Goal: Task Accomplishment & Management: Use online tool/utility

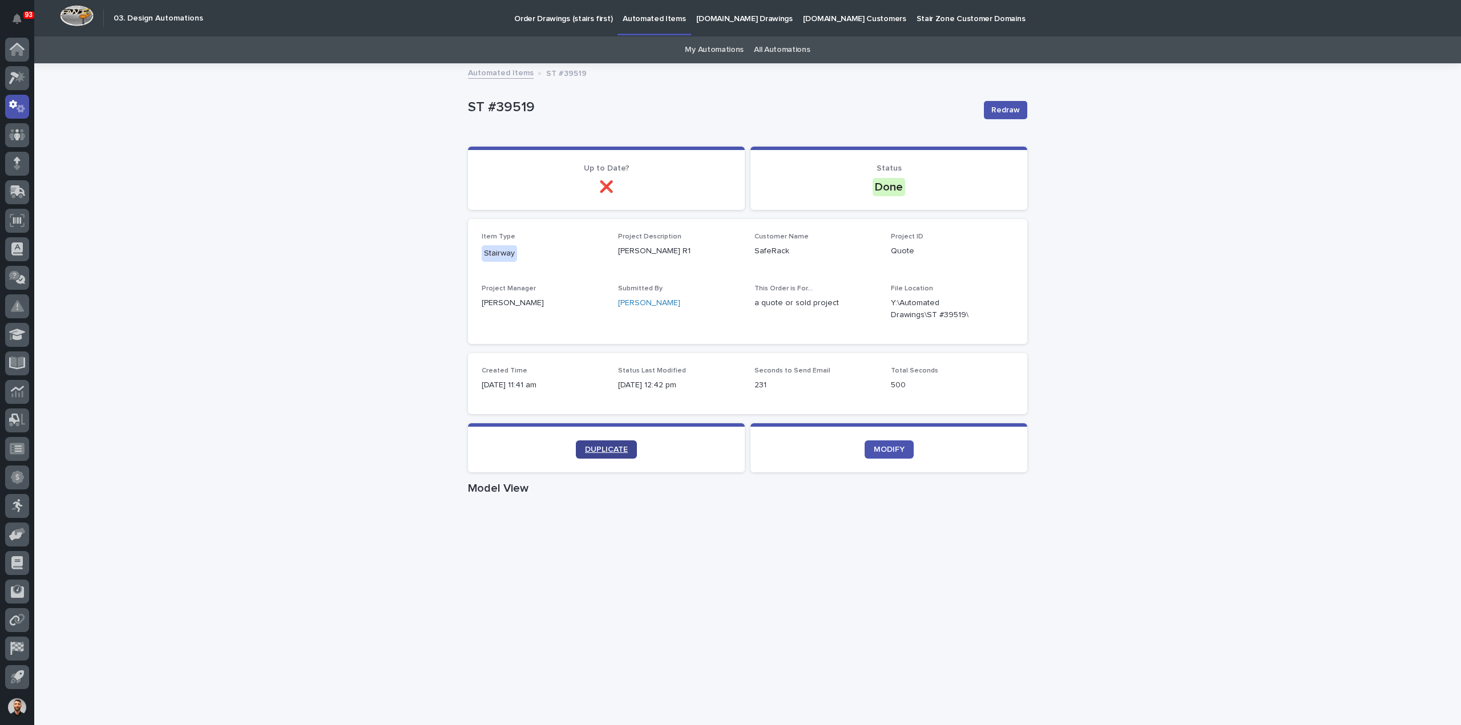
click at [607, 450] on span "DUPLICATE" at bounding box center [606, 450] width 43 height 8
click at [607, 454] on link "DUPLICATE" at bounding box center [606, 450] width 61 height 18
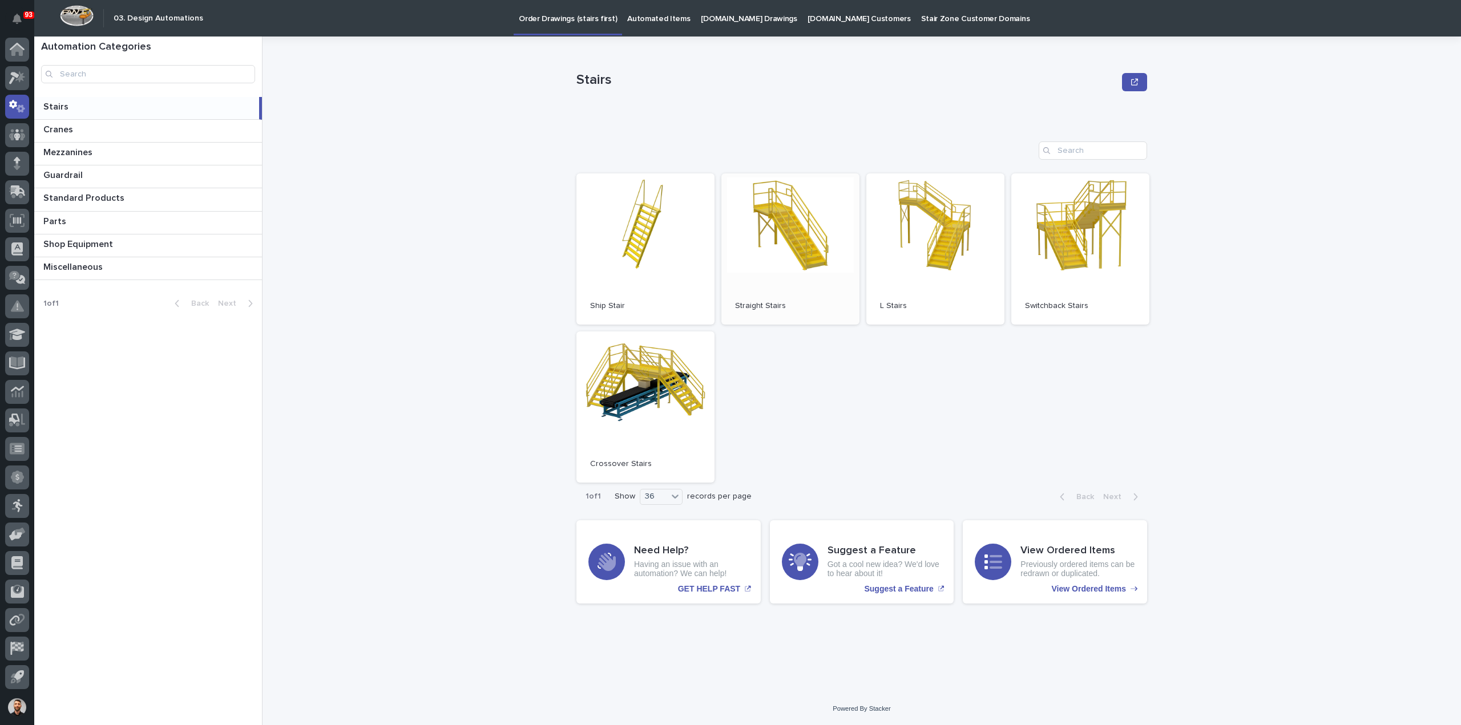
click at [858, 263] on link "Open" at bounding box center [790, 248] width 138 height 151
